Goal: Complete application form: Complete application form

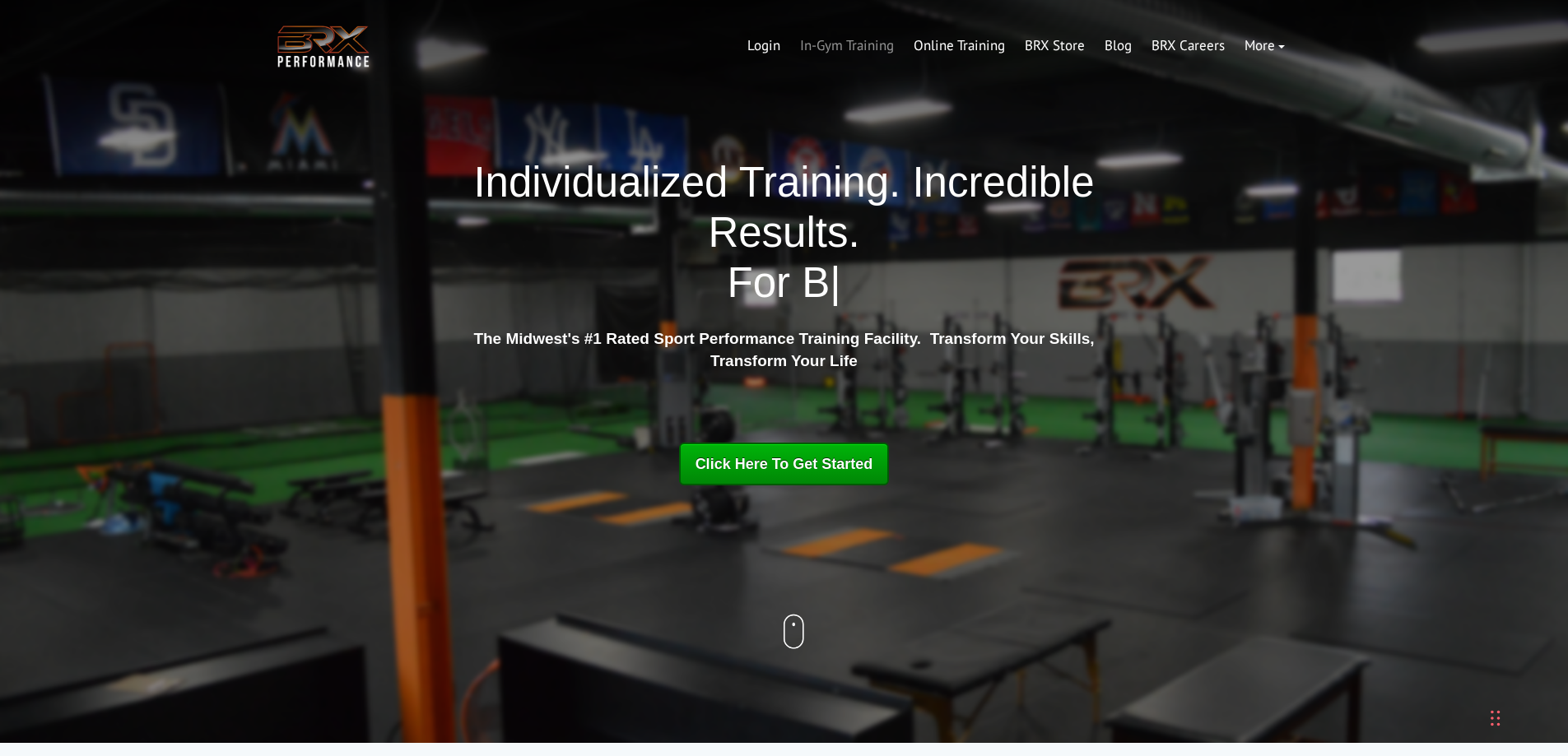
click at [867, 47] on link "In-Gym Training" at bounding box center [847, 46] width 114 height 40
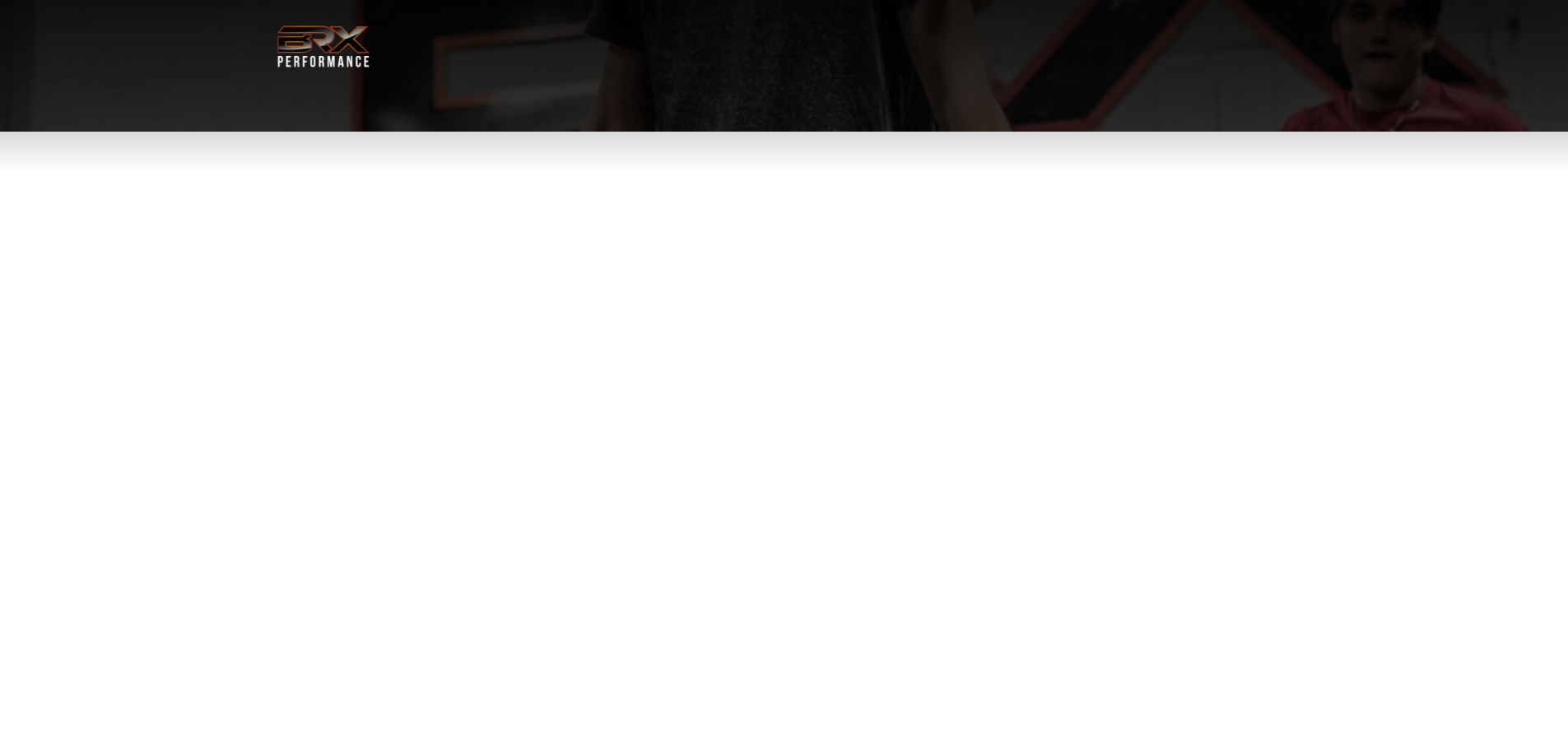
select select "**"
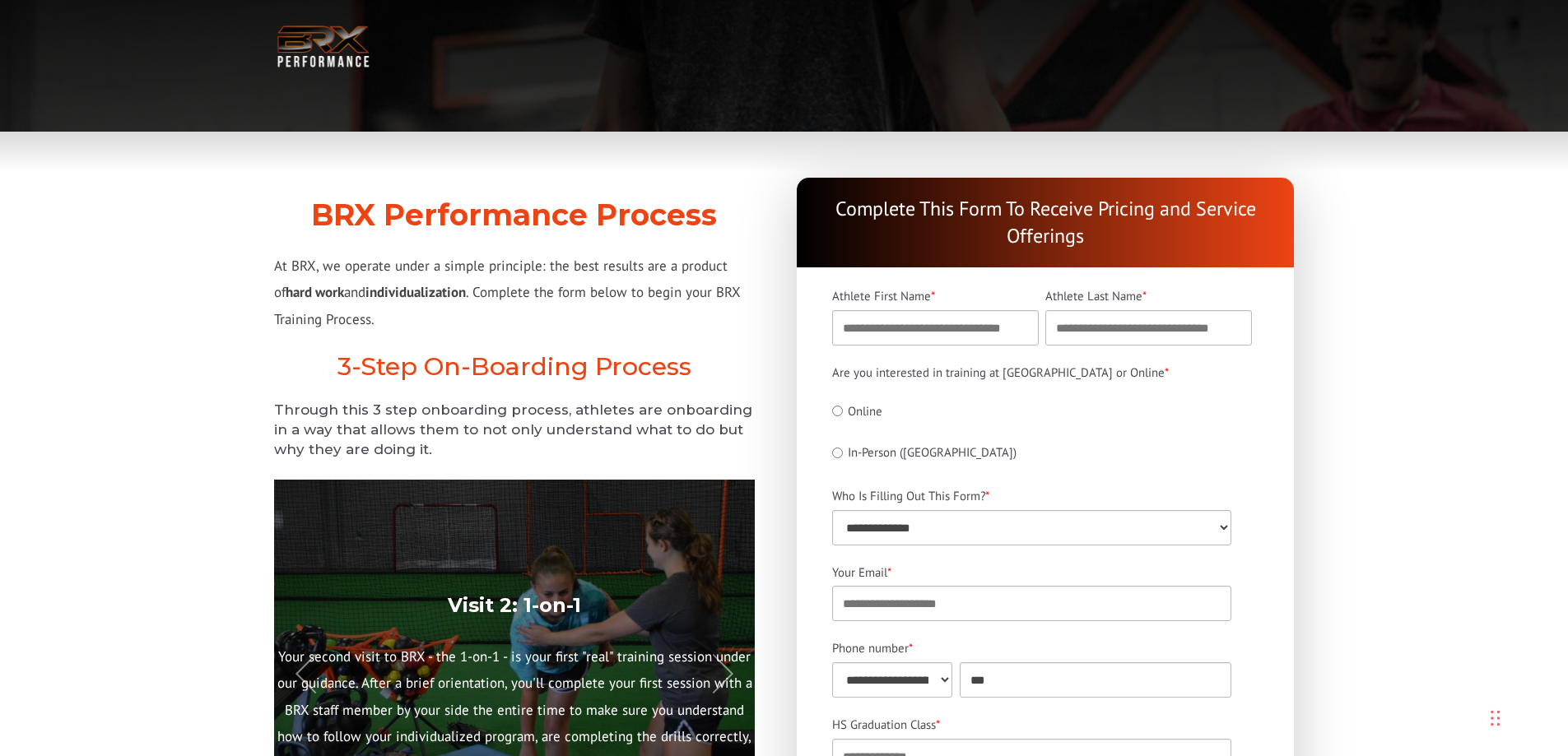
select select "**"
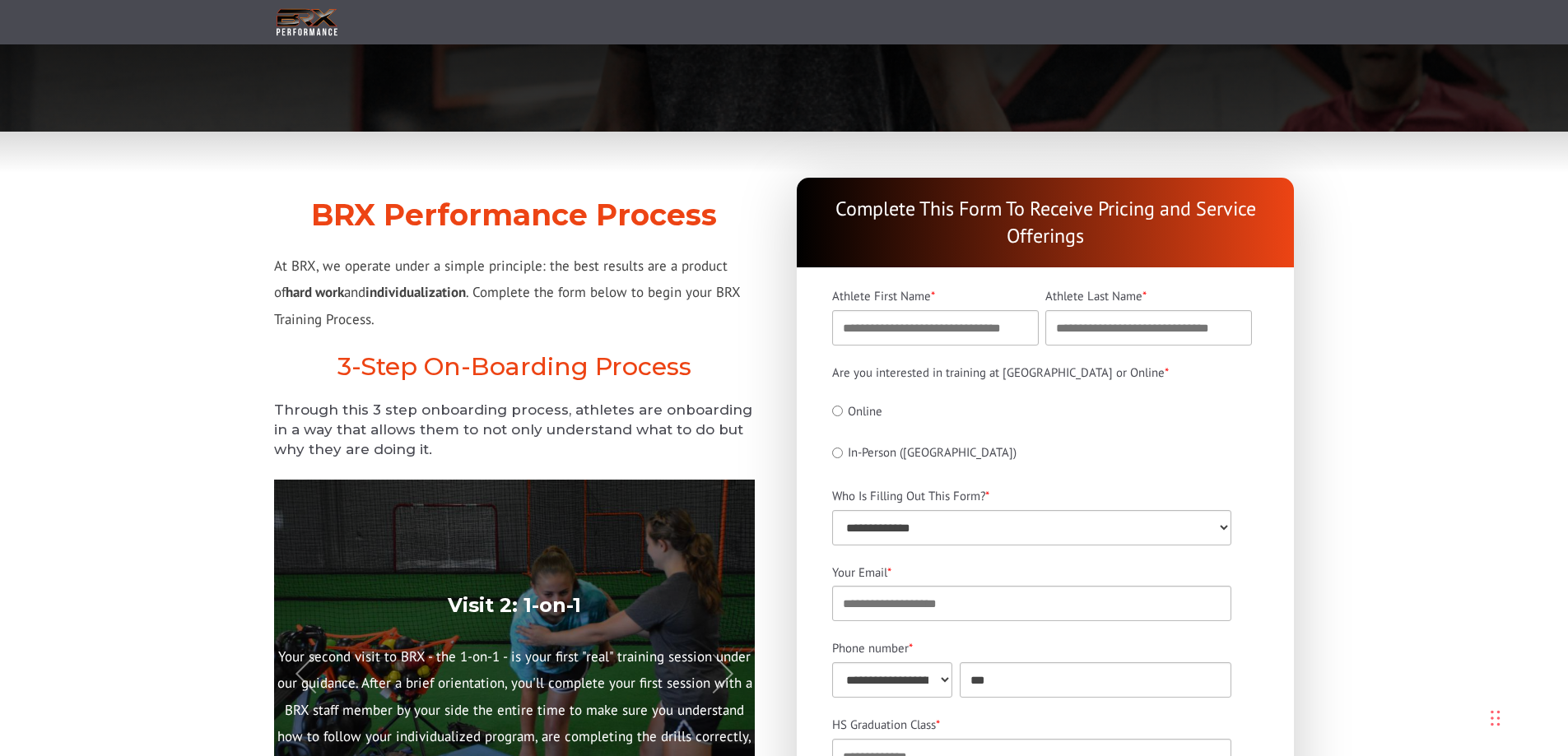
scroll to position [220, 0]
